Goal: Information Seeking & Learning: Find contact information

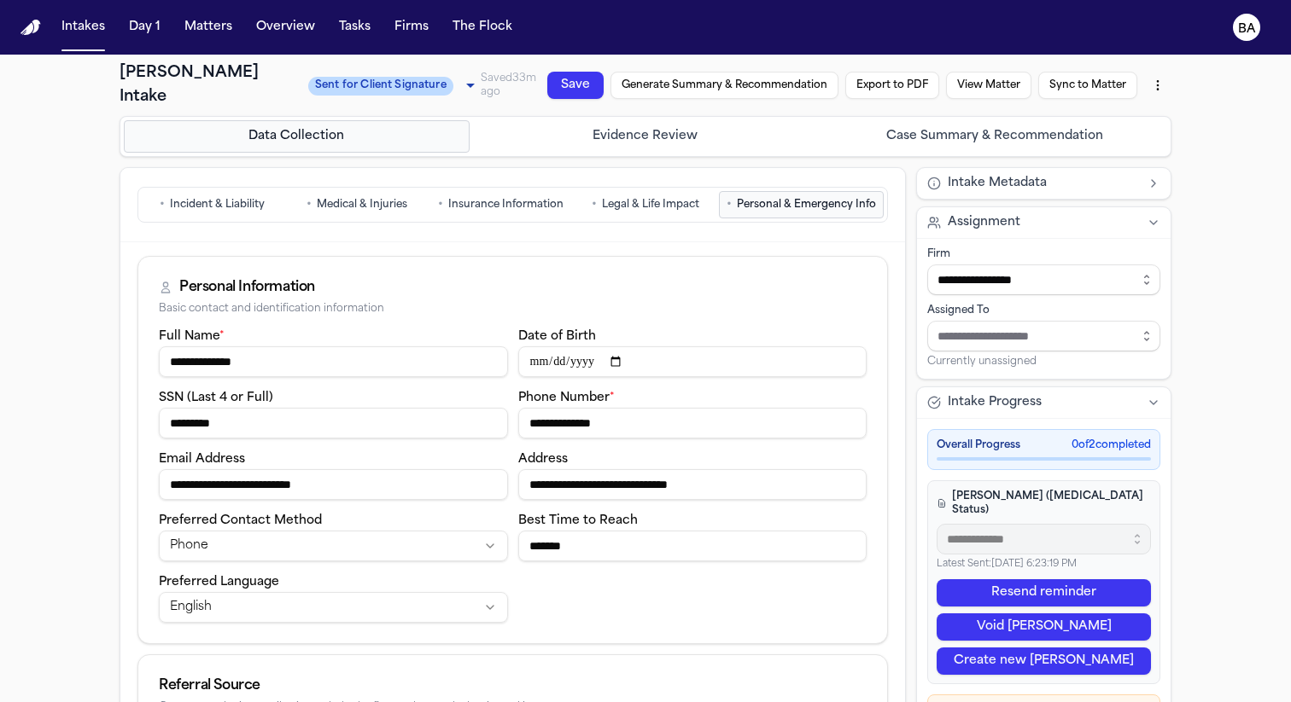
scroll to position [119, 0]
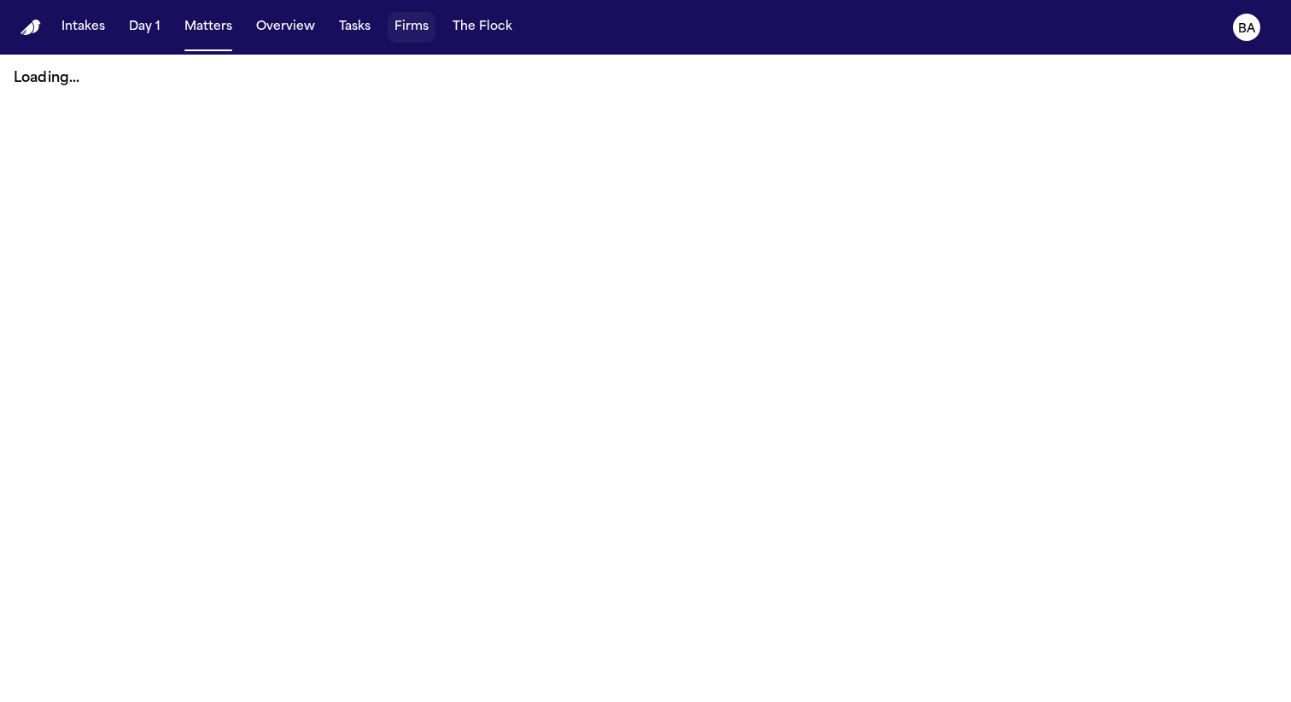
click at [416, 20] on button "Firms" at bounding box center [411, 27] width 48 height 31
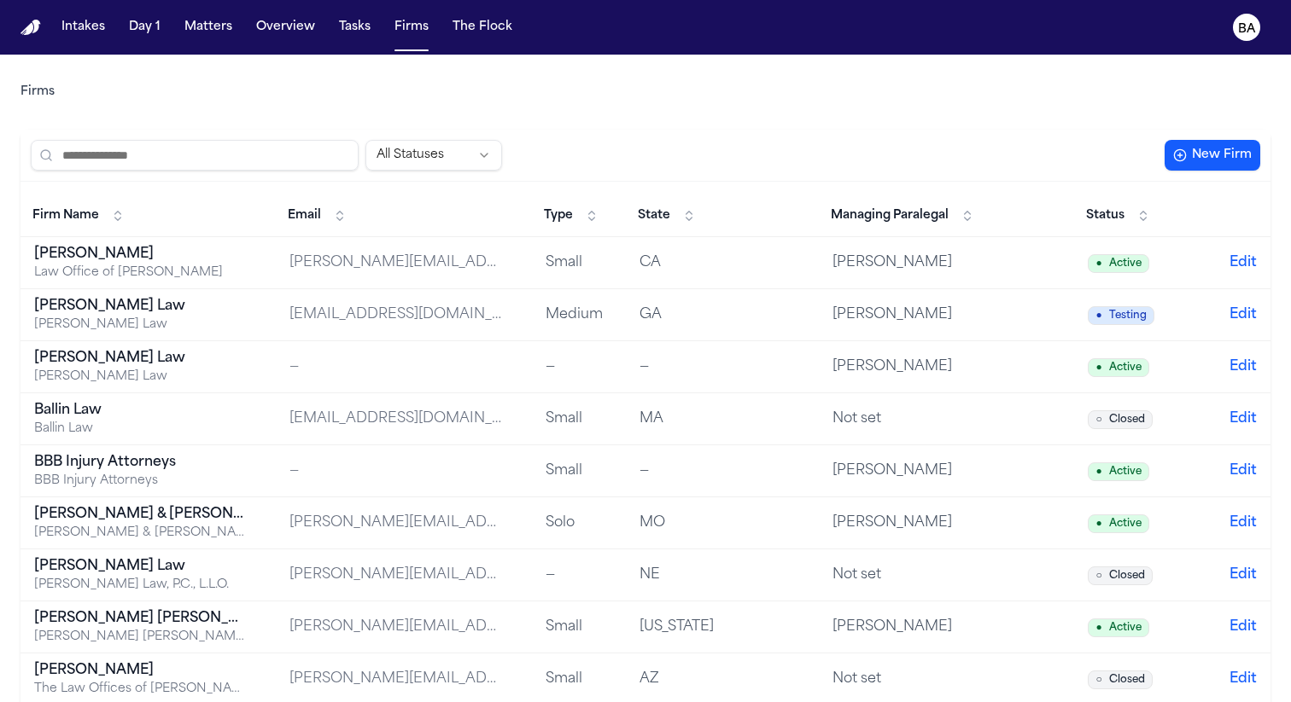
click at [268, 145] on input "search" at bounding box center [195, 155] width 328 height 31
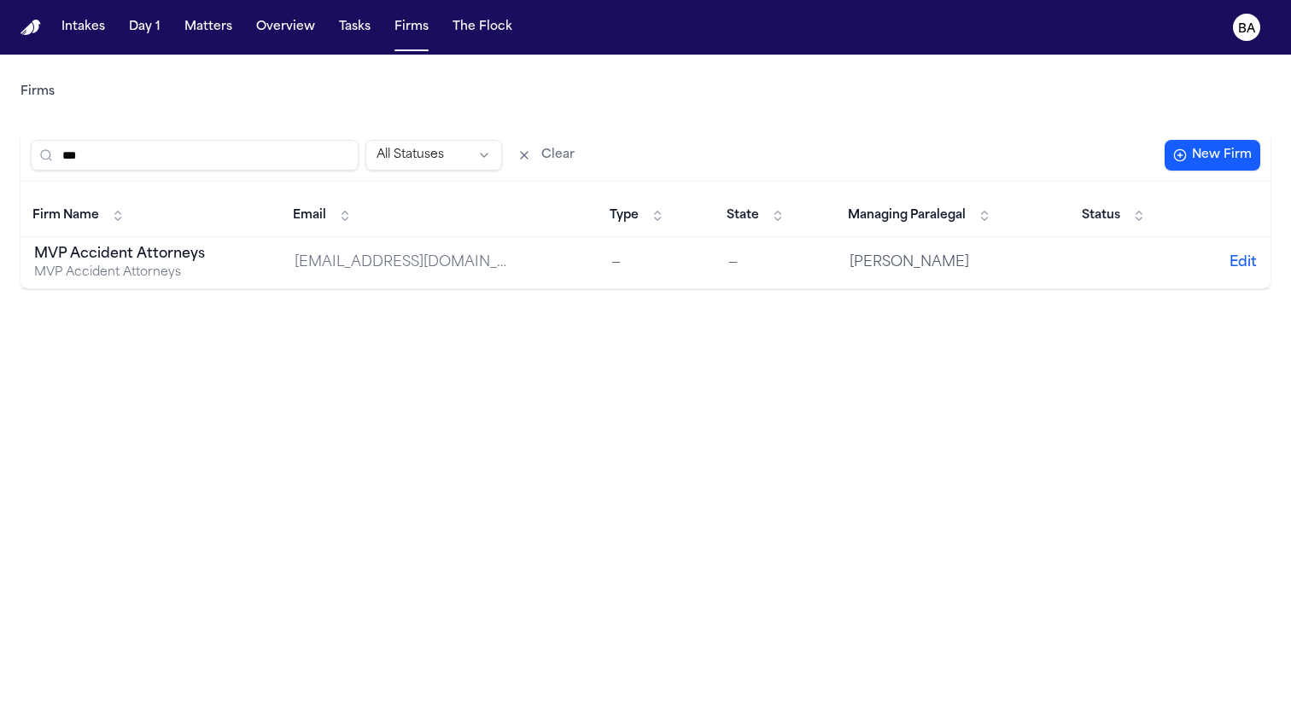
type input "***"
click at [152, 249] on div "MVP Accident Attorneys" at bounding box center [140, 254] width 213 height 20
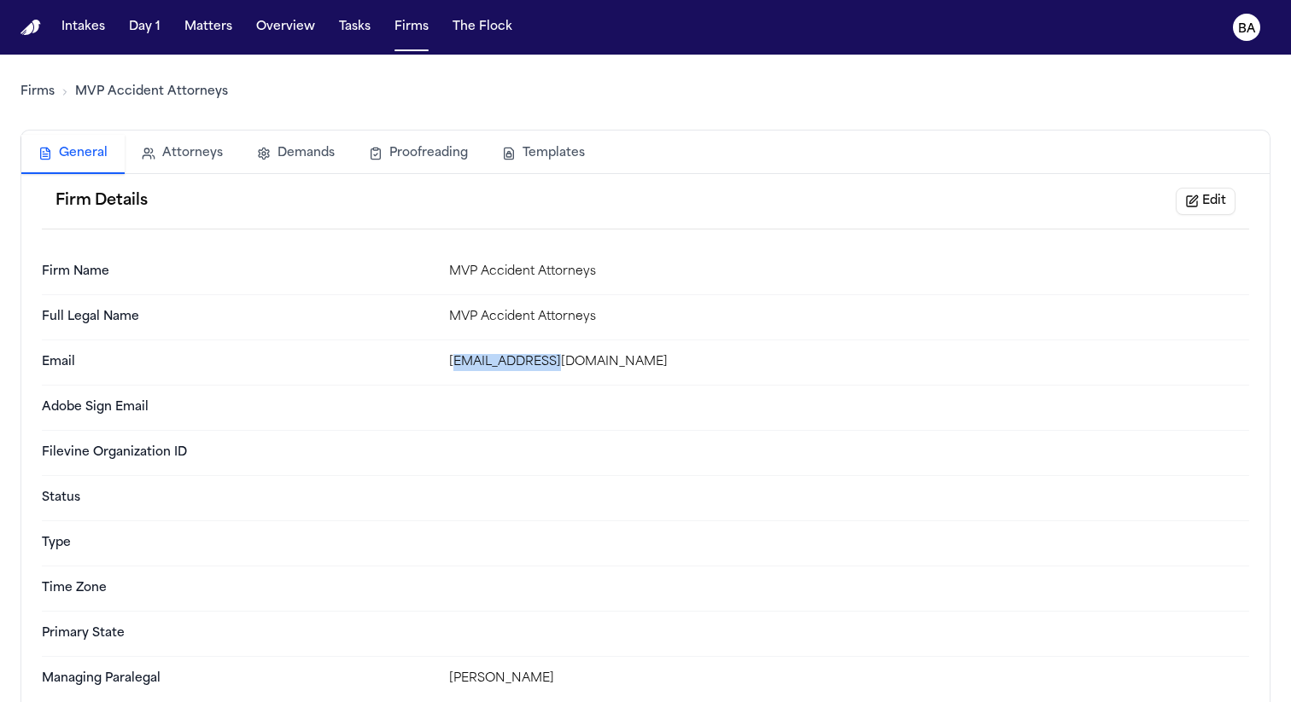
drag, startPoint x: 586, startPoint y: 366, endPoint x: 454, endPoint y: 367, distance: 131.4
click at [454, 367] on div "chelsee@mvp.com" at bounding box center [849, 362] width 800 height 17
click at [574, 357] on div "chelsee@mvp.com" at bounding box center [849, 362] width 800 height 17
drag, startPoint x: 574, startPoint y: 368, endPoint x: 441, endPoint y: 365, distance: 133.2
click at [442, 366] on div "Email chelsee@mvp.com" at bounding box center [645, 363] width 1207 height 45
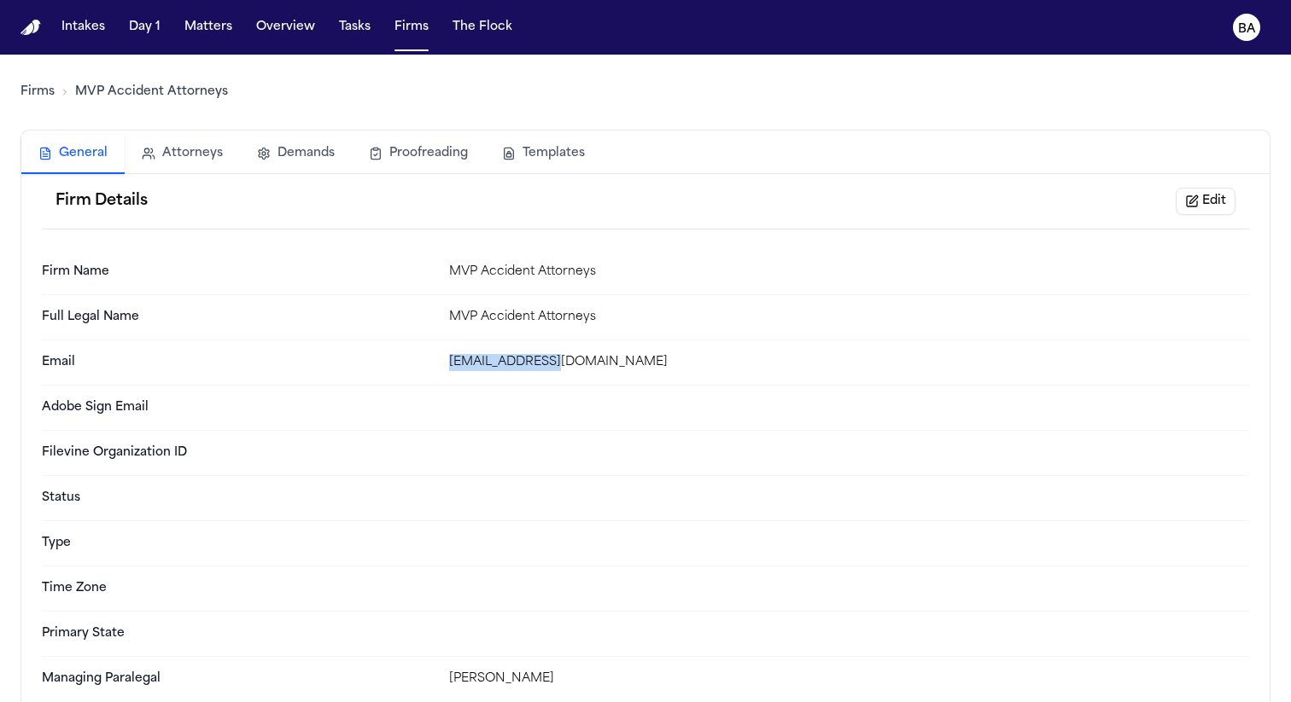
copy div "chelsee@mvp.com"
